Goal: Information Seeking & Learning: Learn about a topic

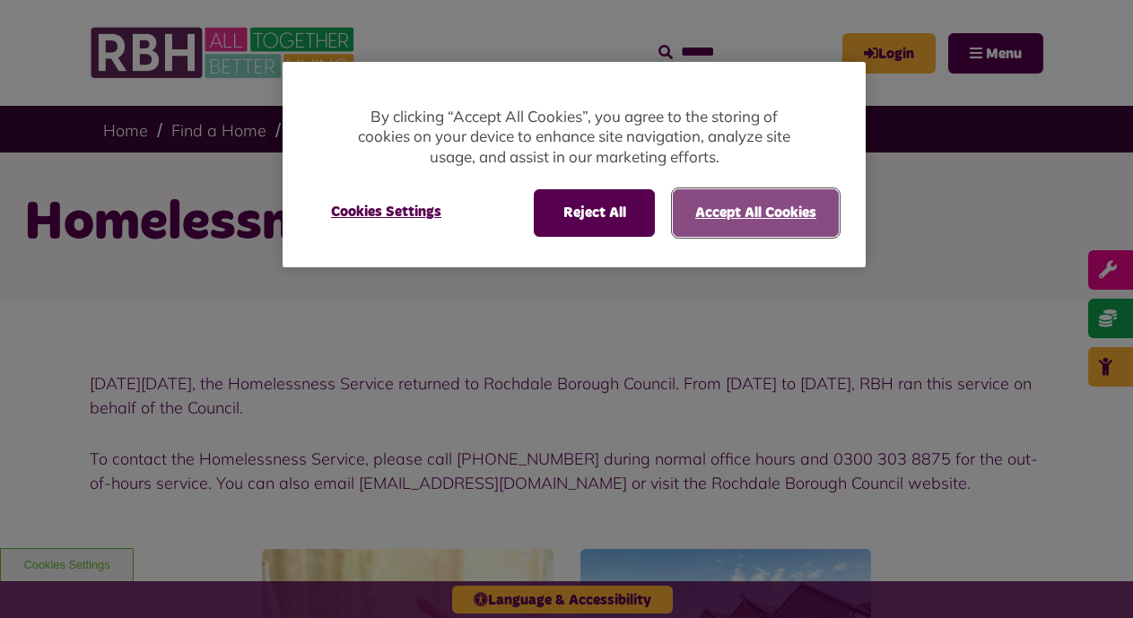
click at [768, 217] on button "Accept All Cookies" at bounding box center [756, 212] width 166 height 47
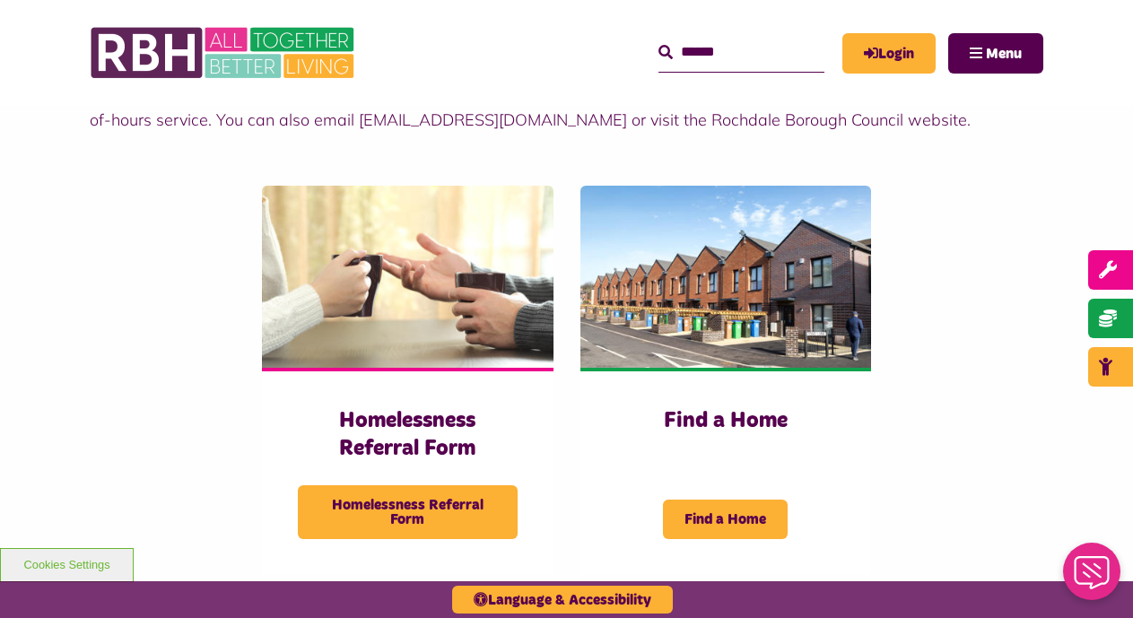
scroll to position [340, 0]
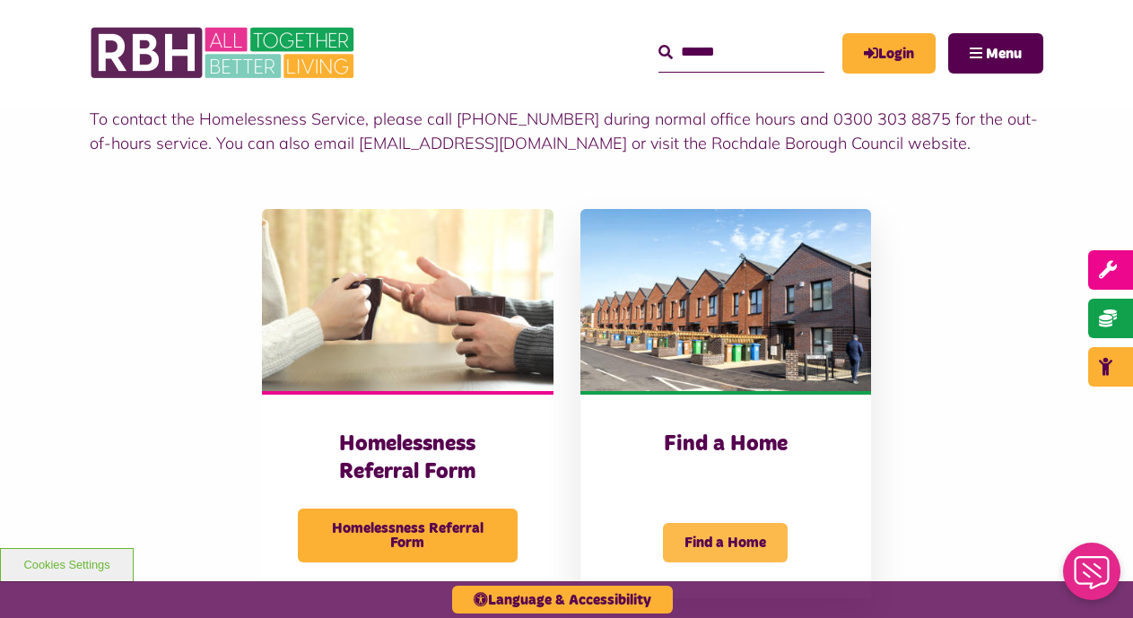
click at [724, 534] on span "Find a Home" at bounding box center [725, 542] width 125 height 39
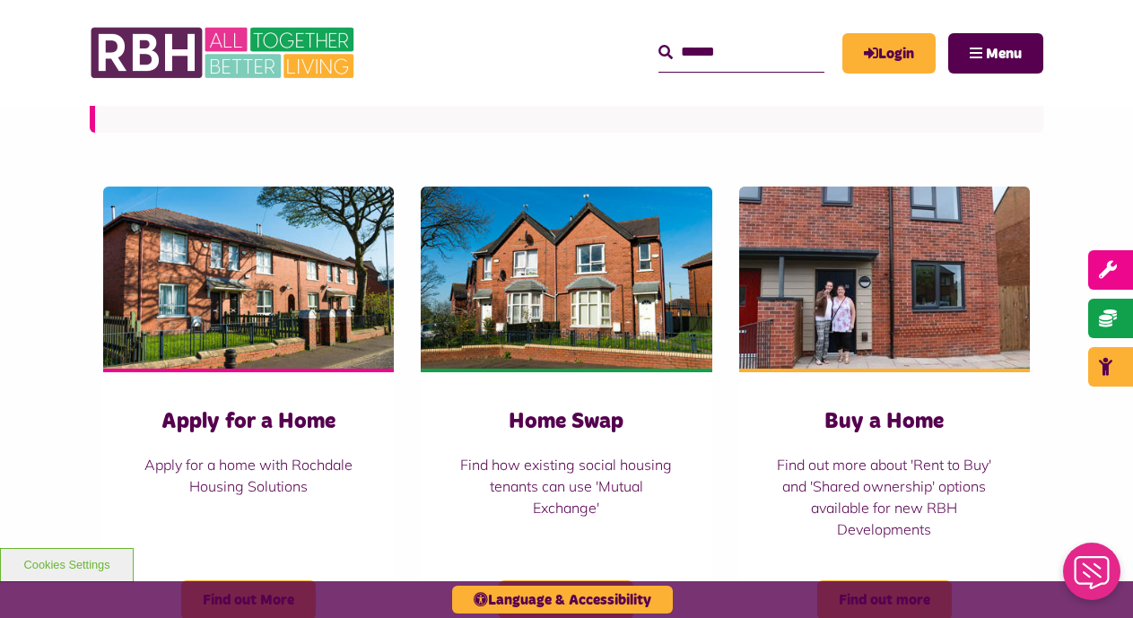
scroll to position [794, 0]
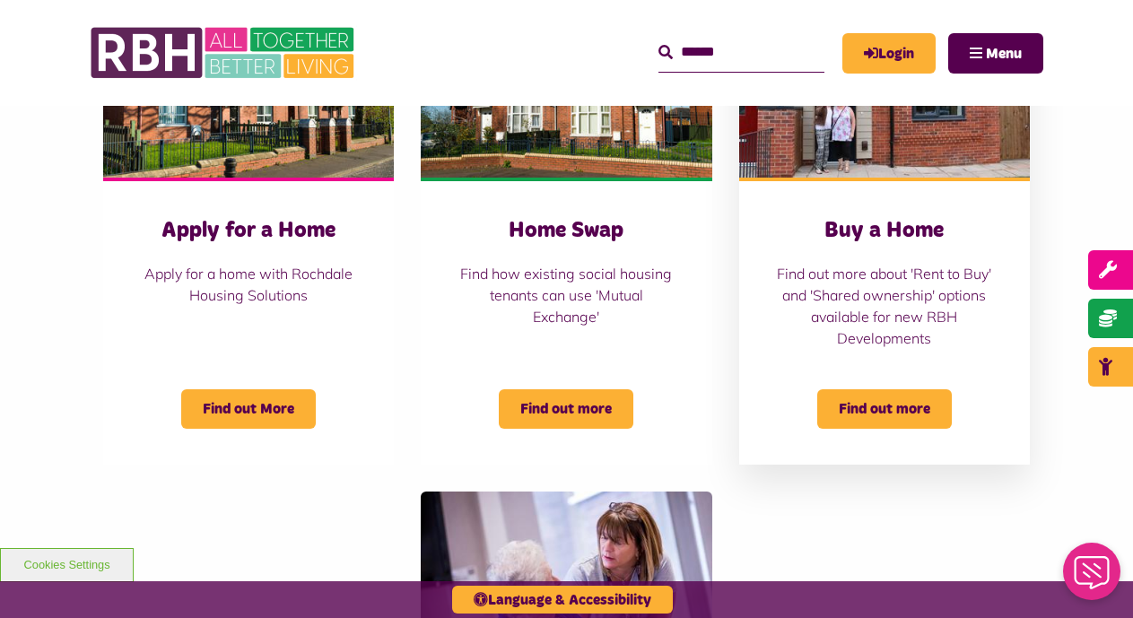
click at [876, 228] on h3 "Buy a Home" at bounding box center [884, 231] width 219 height 28
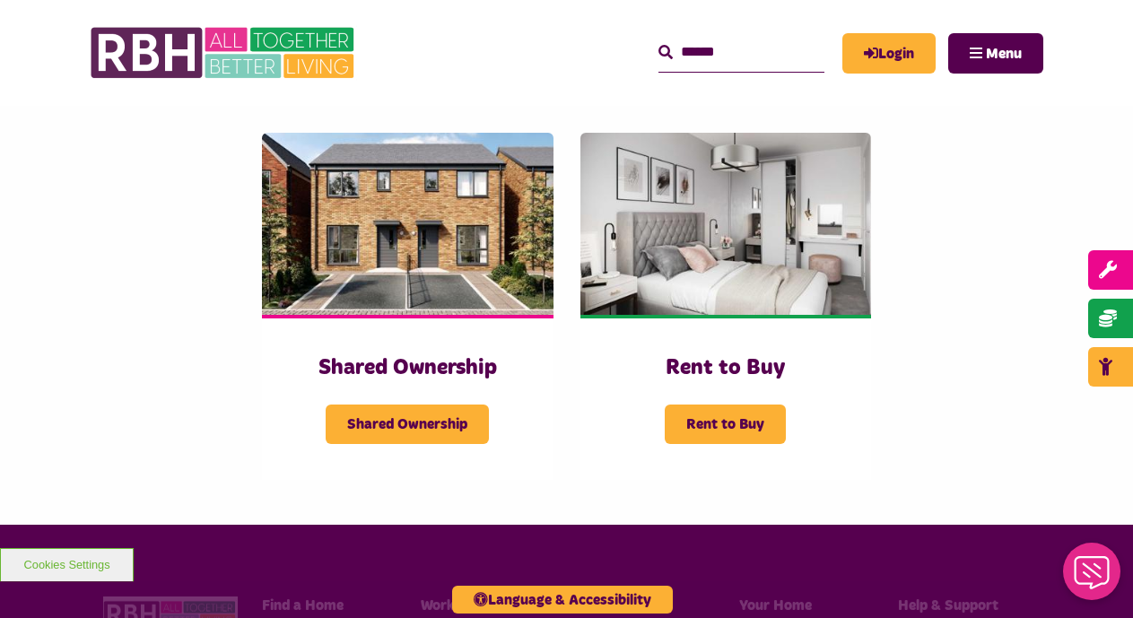
scroll to position [377, 0]
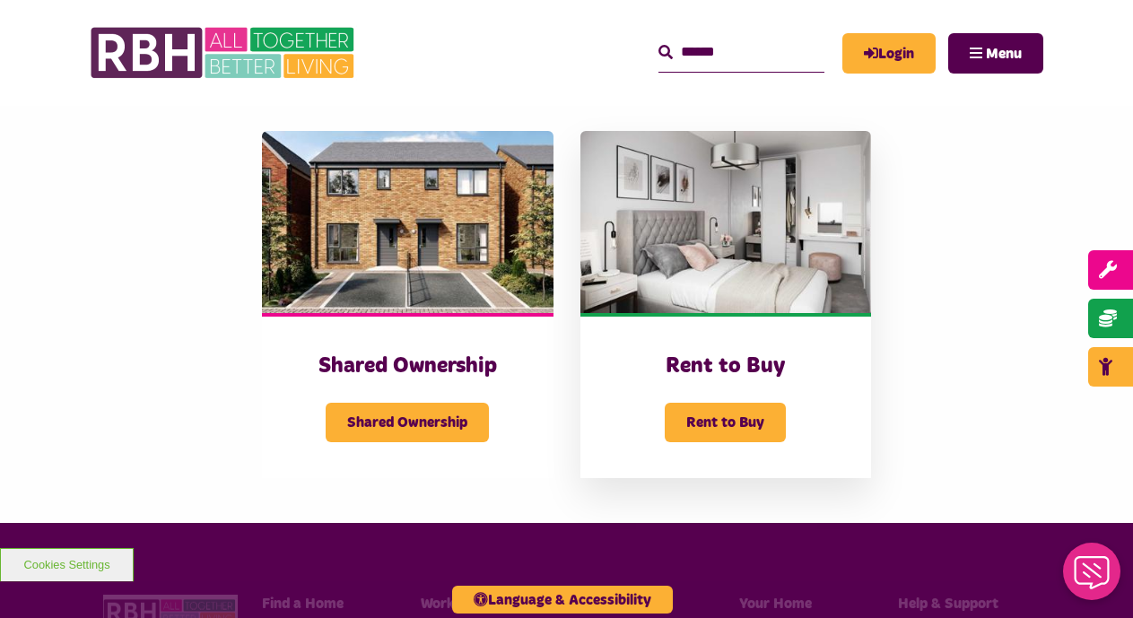
click at [712, 365] on h3 "Rent to Buy" at bounding box center [725, 366] width 219 height 28
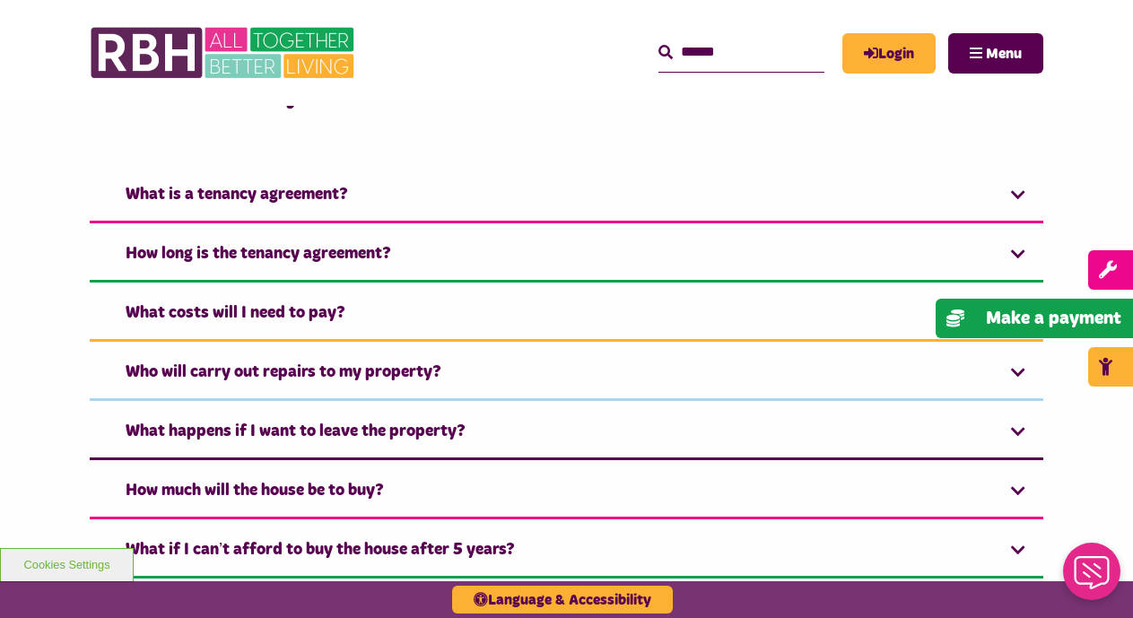
scroll to position [1311, 0]
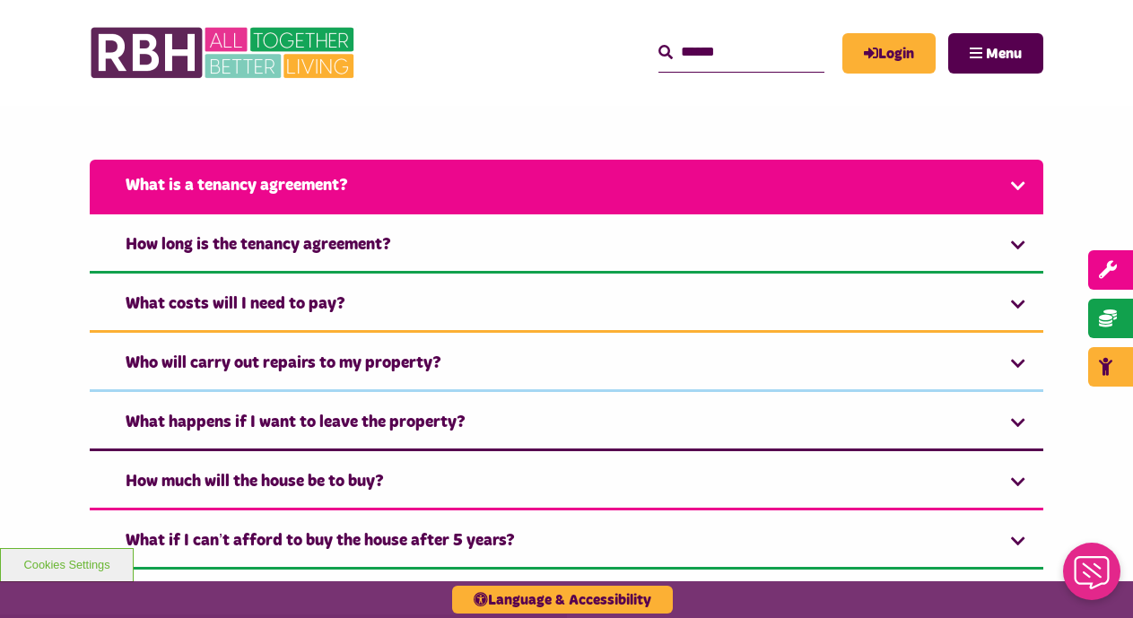
click at [205, 187] on link "What is a tenancy agreement?" at bounding box center [566, 187] width 953 height 55
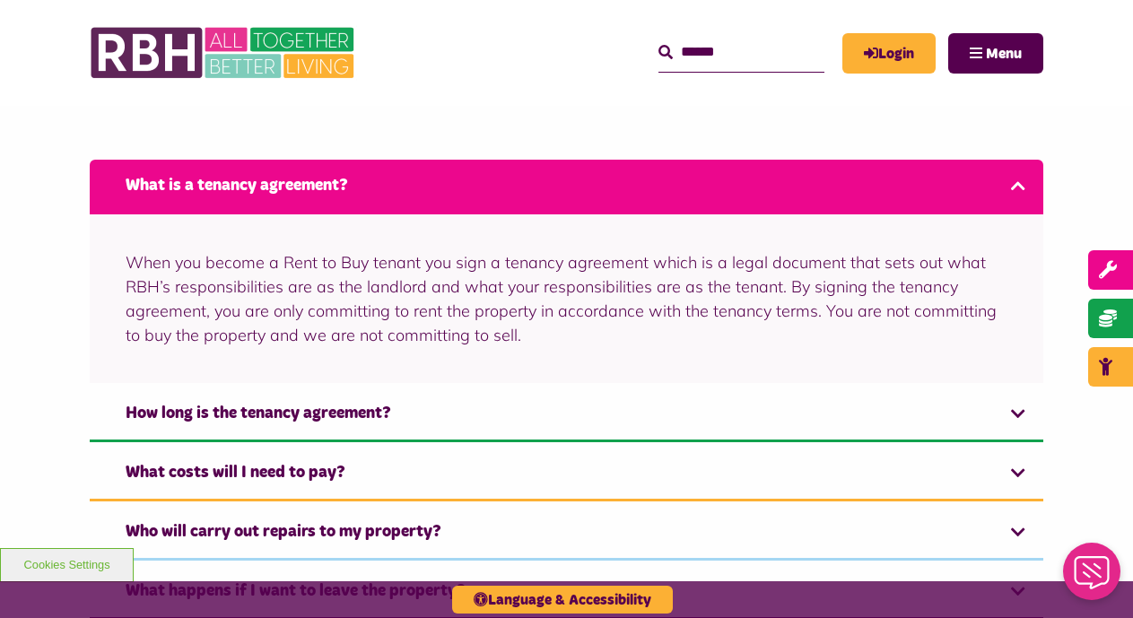
click at [205, 187] on link "What is a tenancy agreement?" at bounding box center [566, 187] width 953 height 55
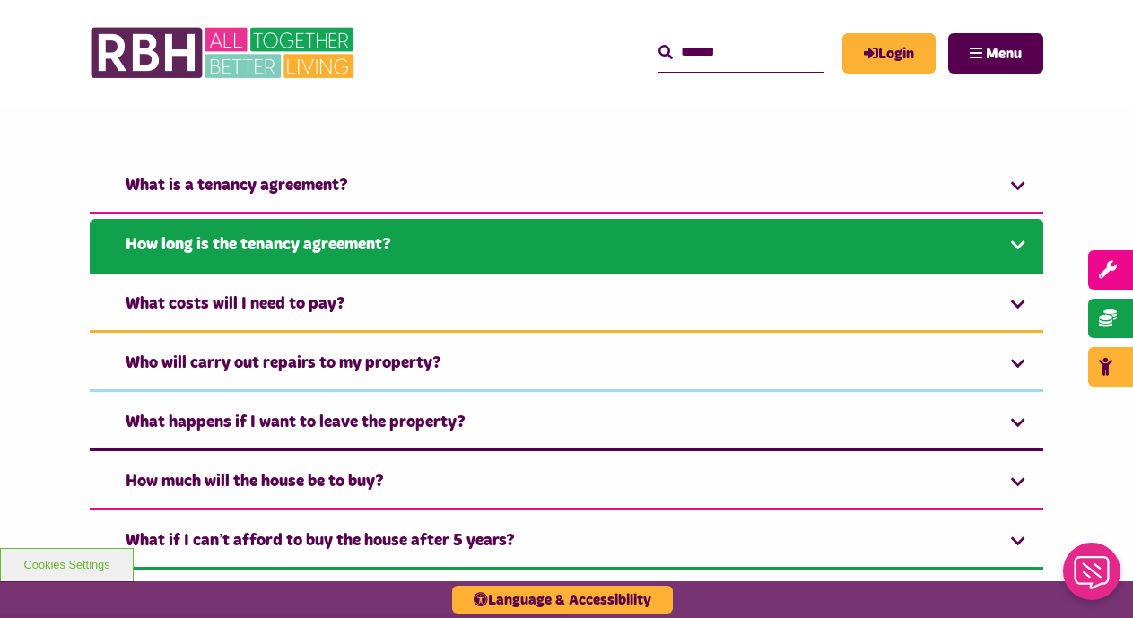
click at [223, 247] on link "How long is the tenancy agreement?" at bounding box center [566, 246] width 953 height 55
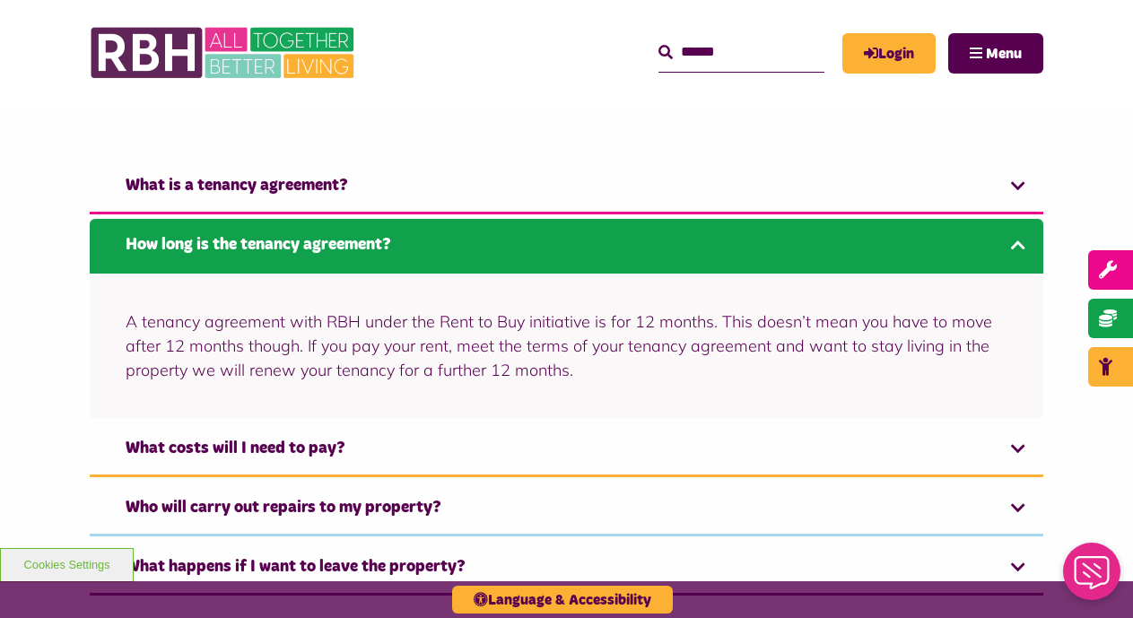
click at [223, 247] on link "How long is the tenancy agreement?" at bounding box center [566, 246] width 953 height 55
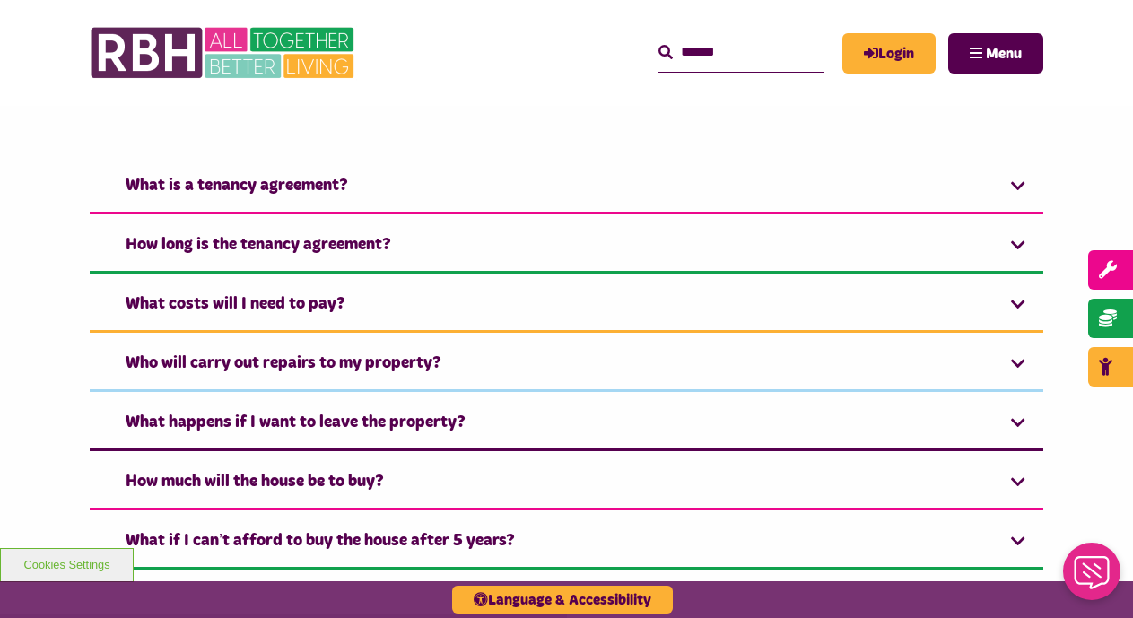
click at [684, 52] on input "Search" at bounding box center [741, 52] width 166 height 39
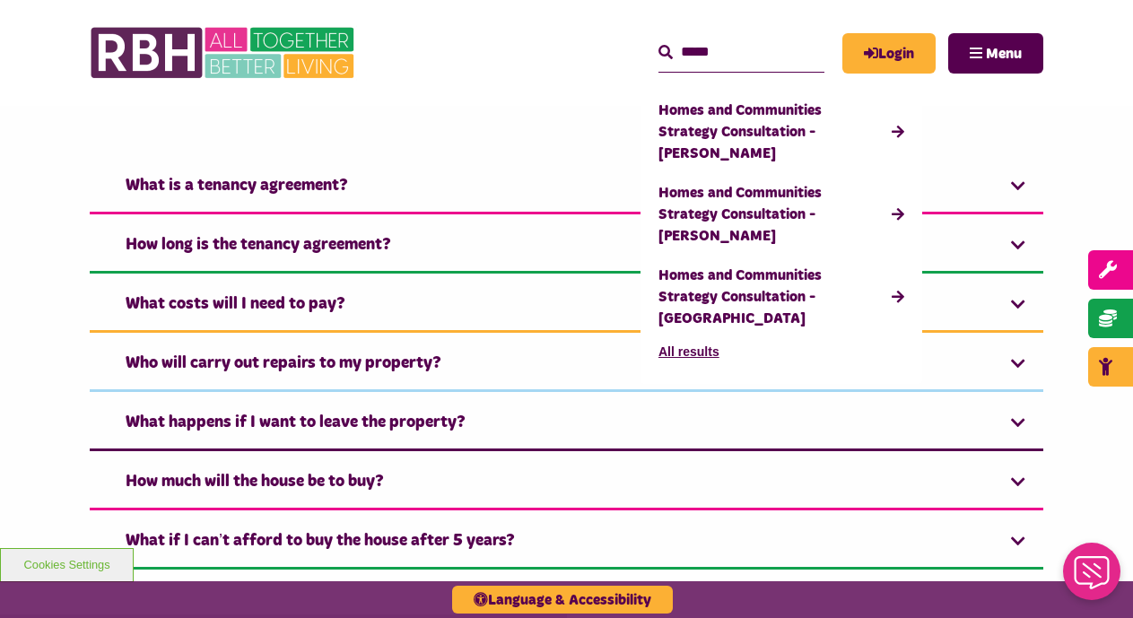
type input "*****"
click at [658, 42] on button "Search" at bounding box center [665, 53] width 14 height 22
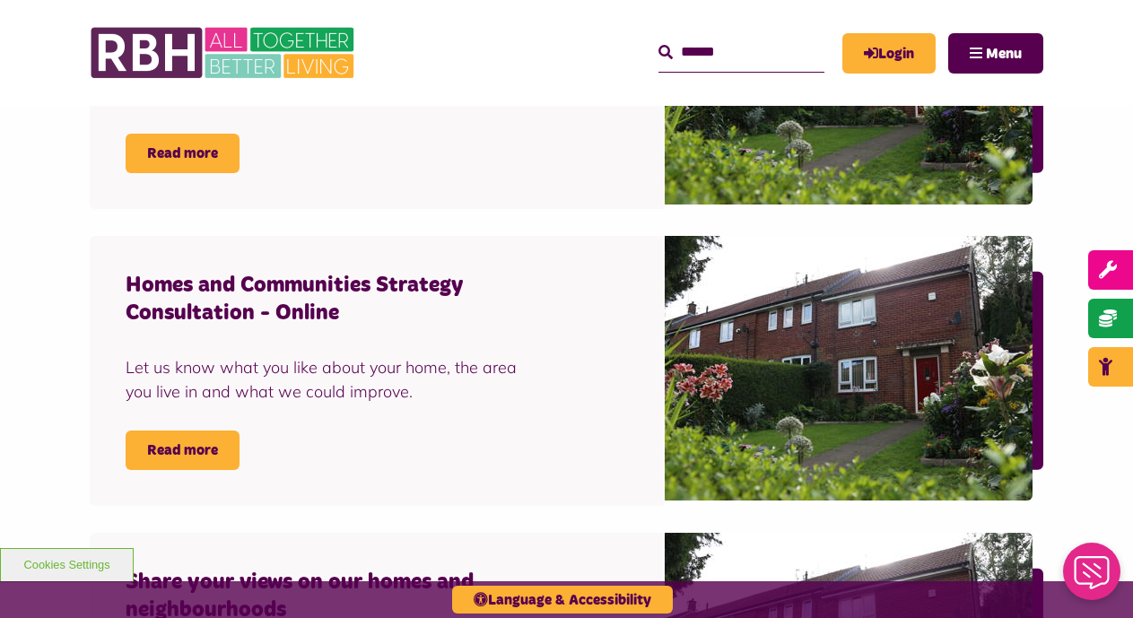
scroll to position [1687, 0]
